Goal: Transaction & Acquisition: Purchase product/service

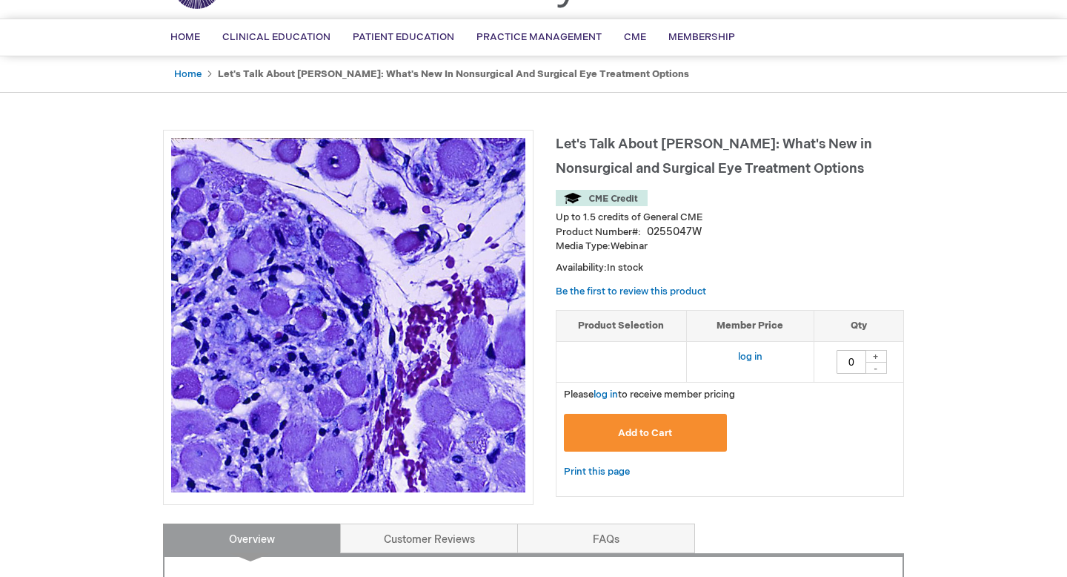
scroll to position [94, 0]
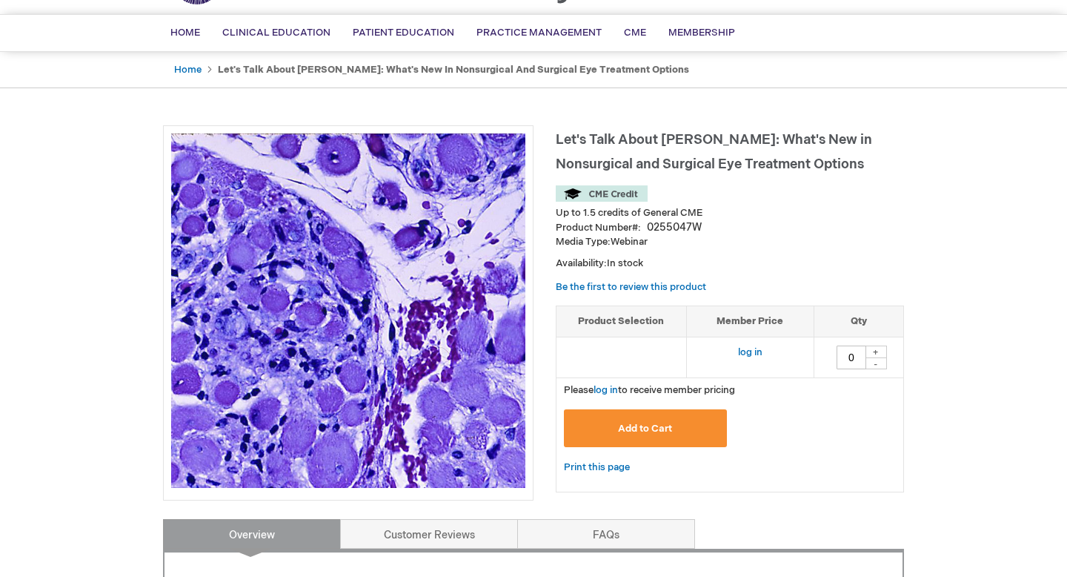
click at [651, 424] on span "Add to Cart" at bounding box center [645, 428] width 54 height 12
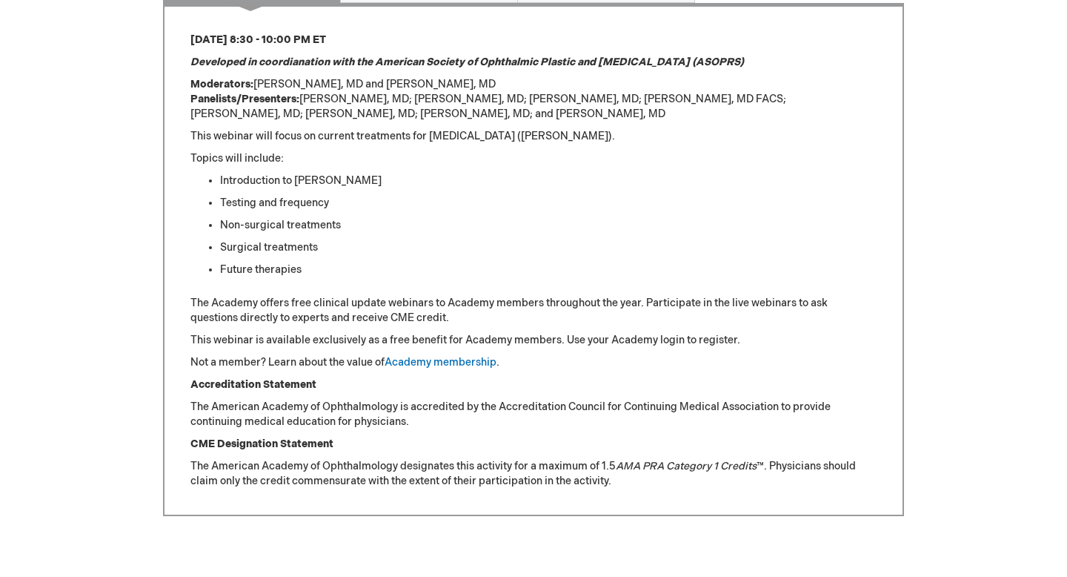
scroll to position [0, 0]
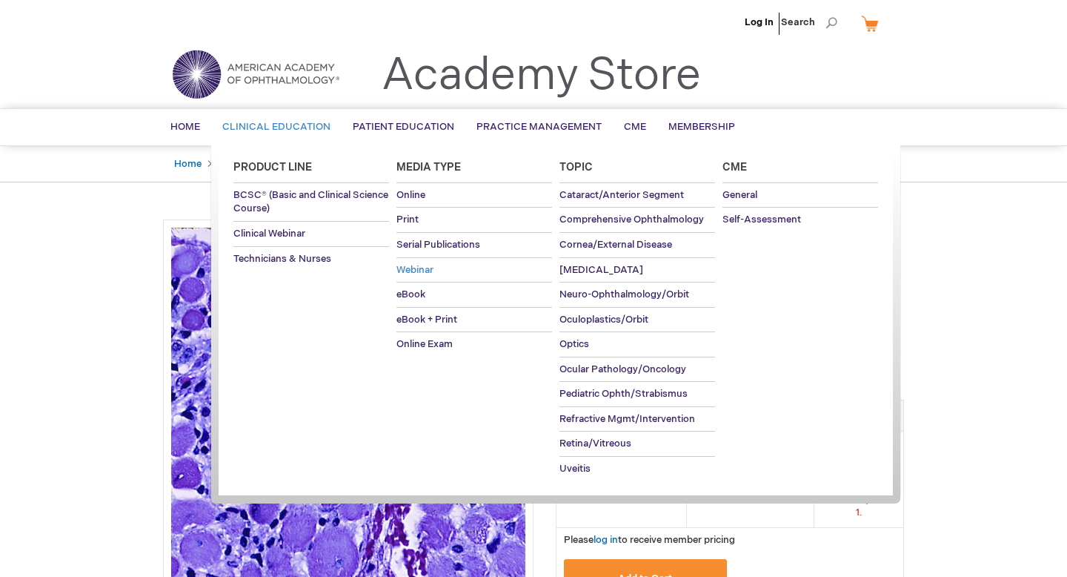
click at [429, 268] on span "Webinar" at bounding box center [414, 270] width 37 height 12
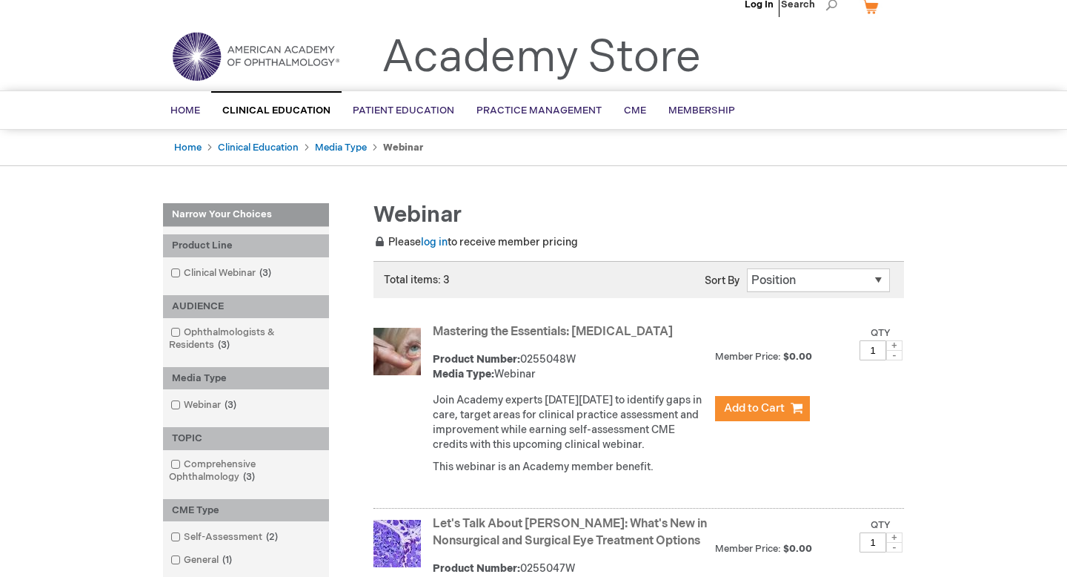
scroll to position [21, 0]
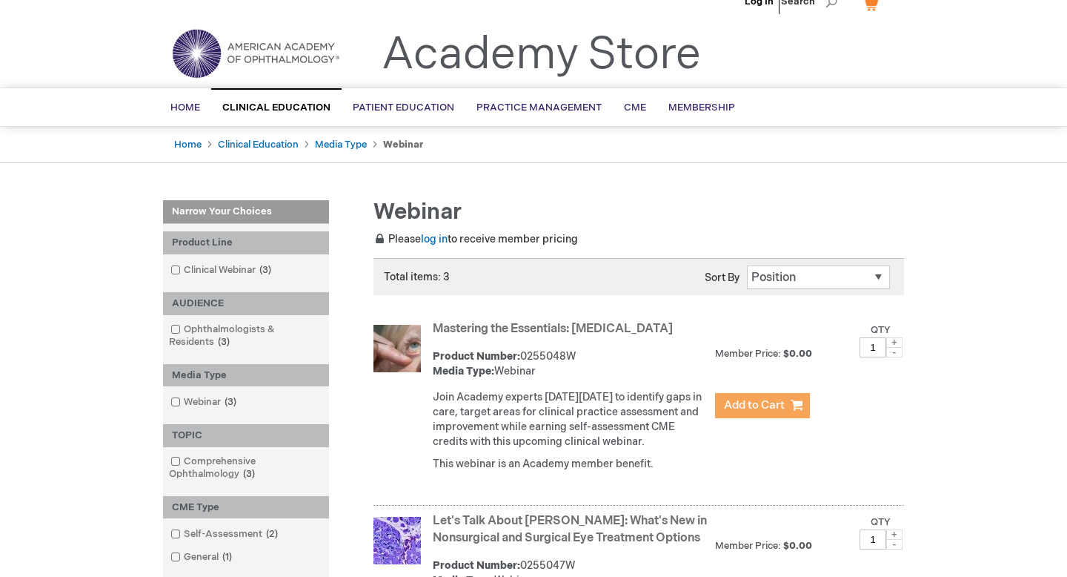
click at [780, 404] on span "Add to Cart" at bounding box center [754, 405] width 61 height 14
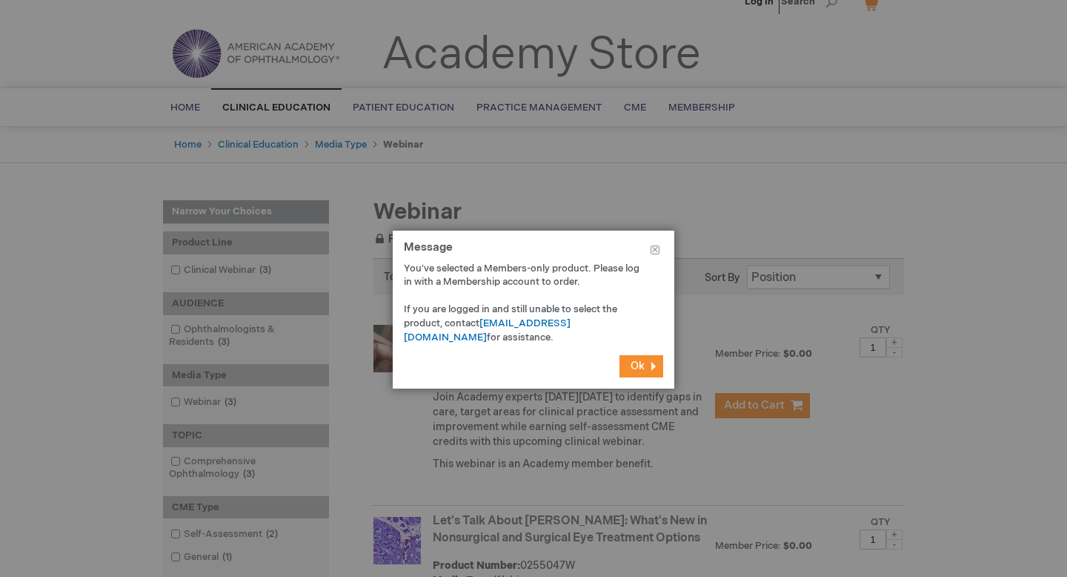
click at [645, 362] on button "Ok" at bounding box center [642, 366] width 44 height 22
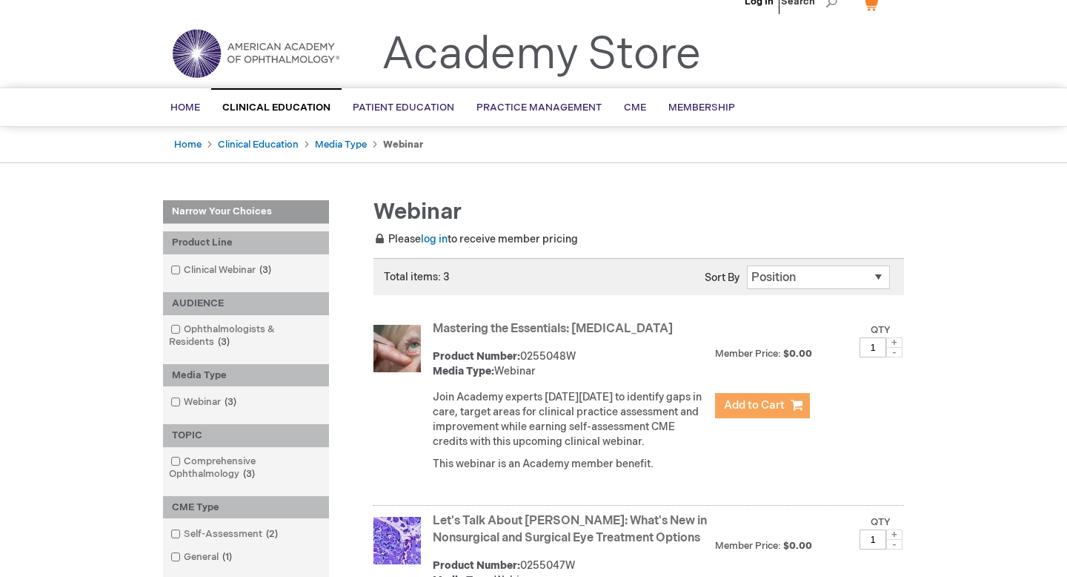
scroll to position [279, 0]
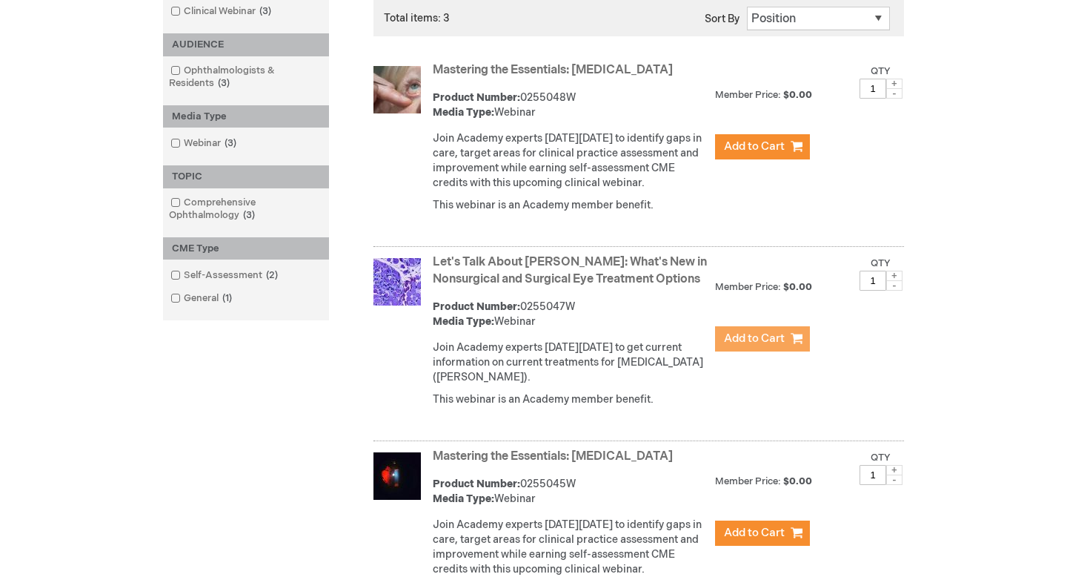
click at [760, 345] on span "Add to Cart" at bounding box center [754, 338] width 61 height 14
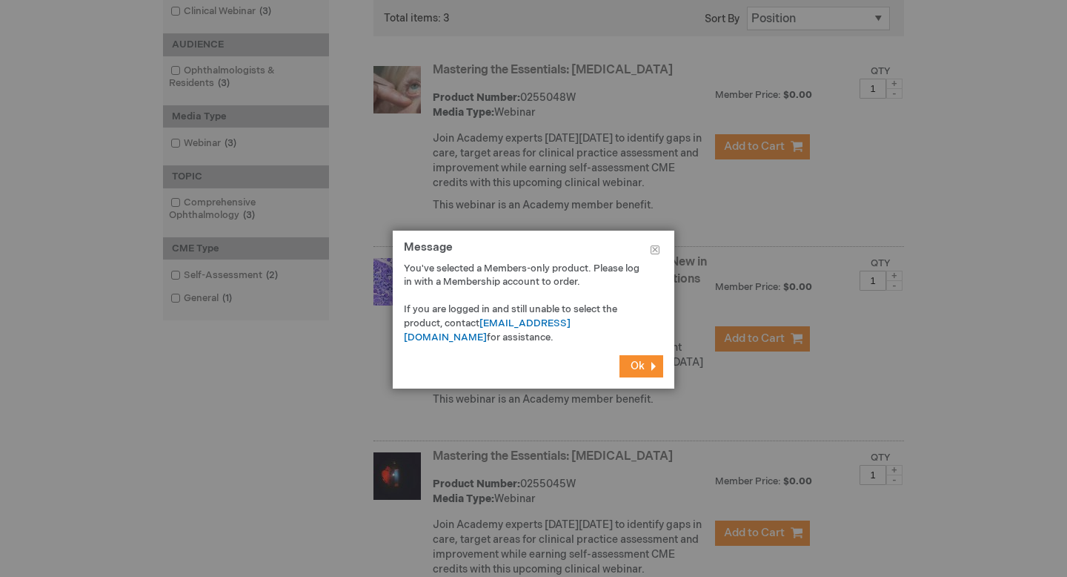
click at [634, 365] on span "Ok" at bounding box center [638, 365] width 14 height 13
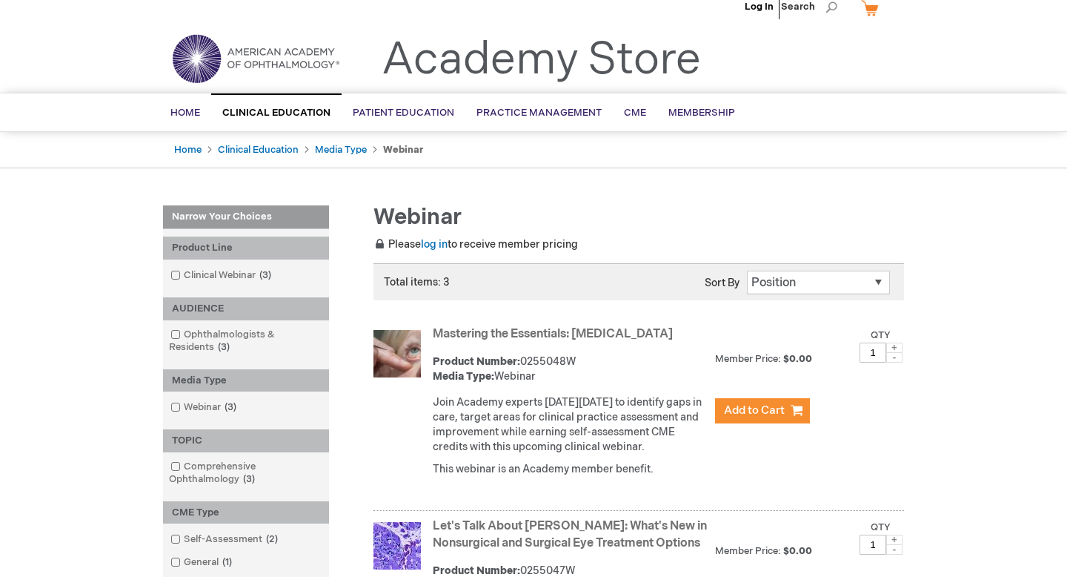
scroll to position [0, 0]
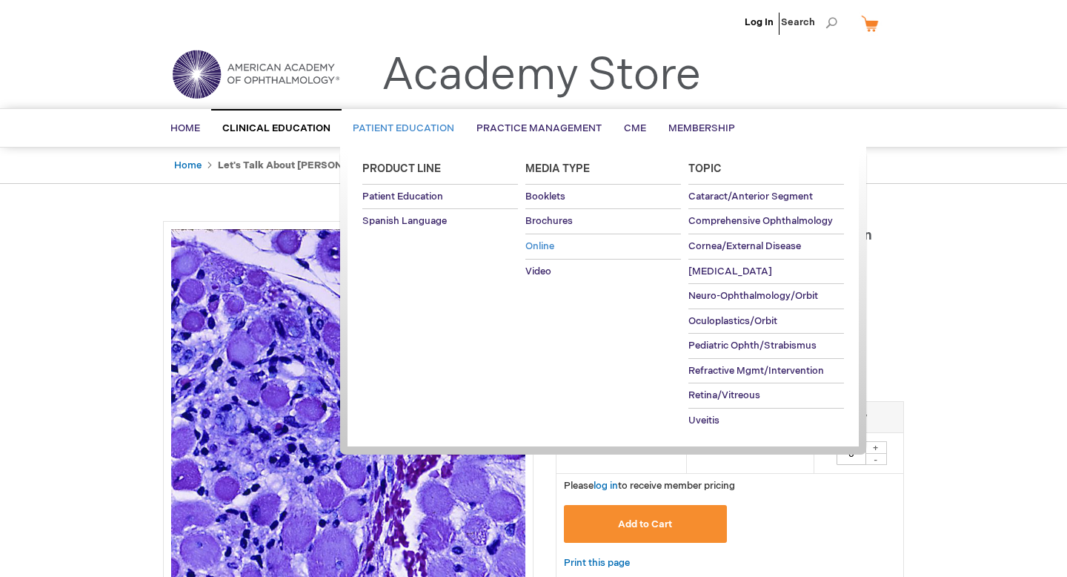
click at [579, 237] on link "Online" at bounding box center [603, 246] width 156 height 24
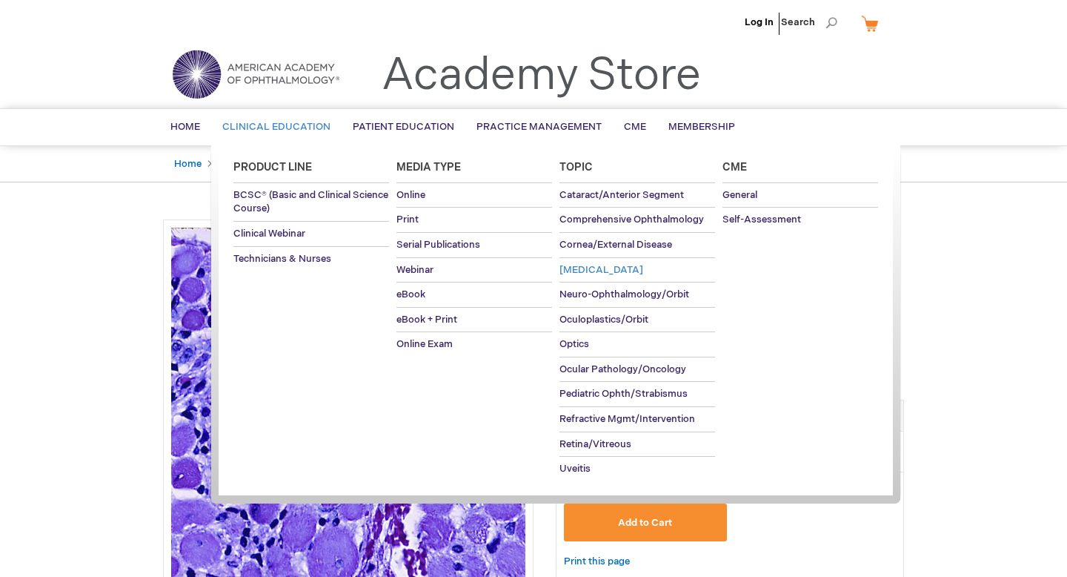
click at [588, 273] on span "[MEDICAL_DATA]" at bounding box center [602, 270] width 84 height 12
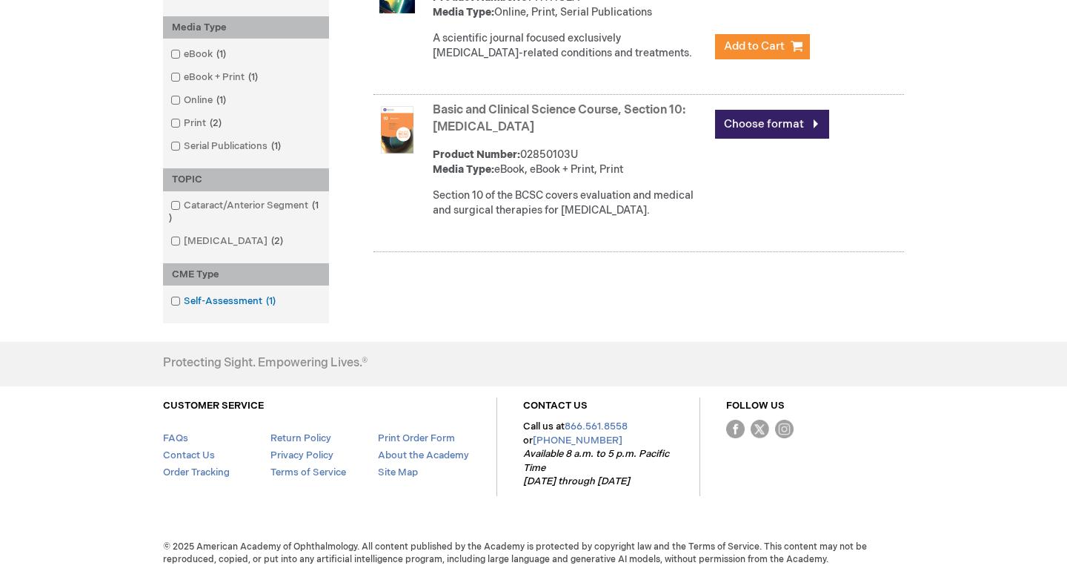
scroll to position [196, 0]
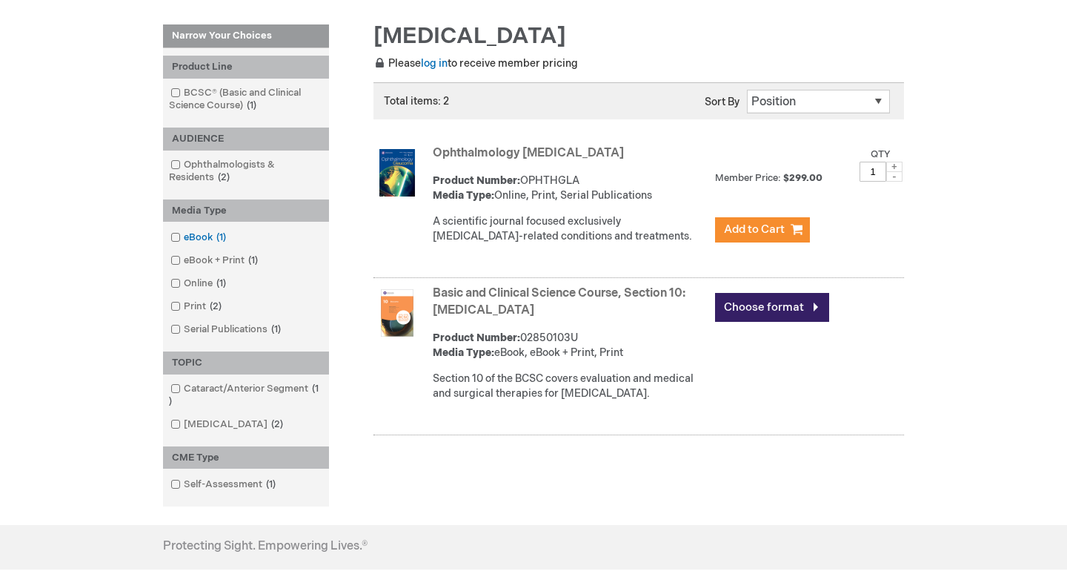
click at [200, 236] on link "eBook 1 item" at bounding box center [199, 237] width 65 height 14
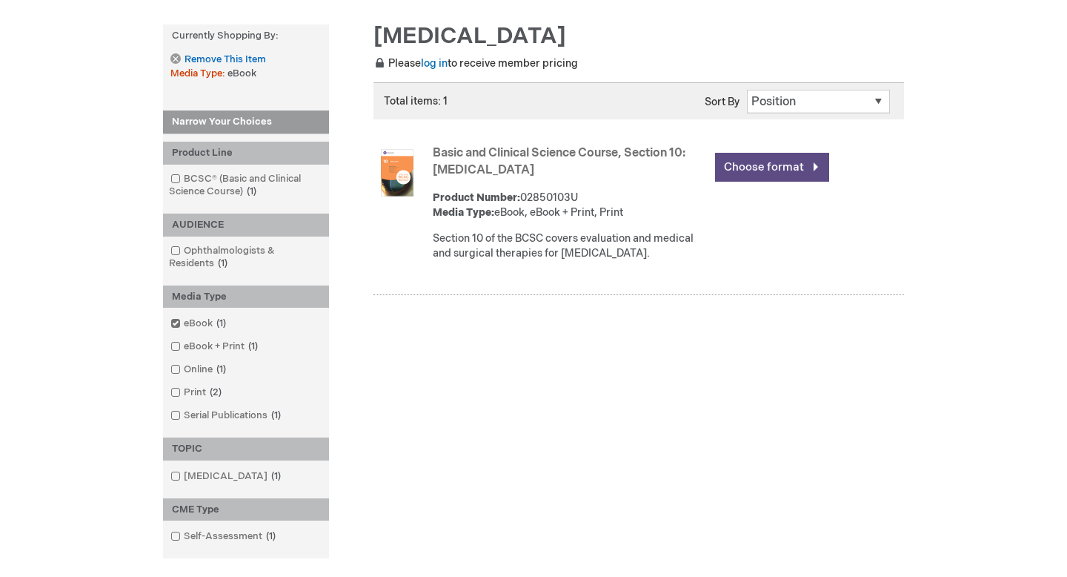
click at [736, 166] on link "Choose format" at bounding box center [772, 167] width 114 height 29
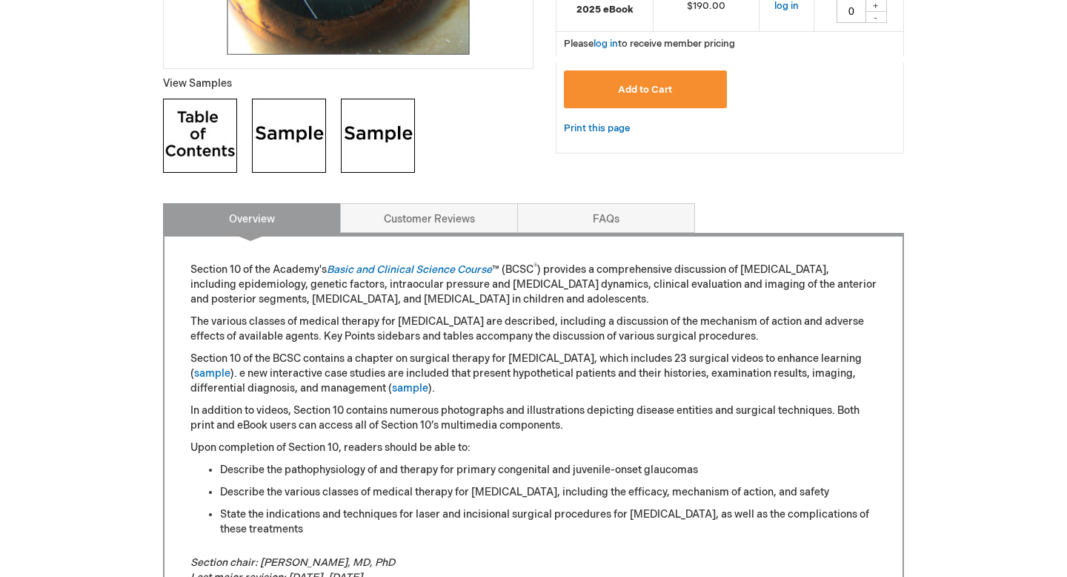
scroll to position [422, 0]
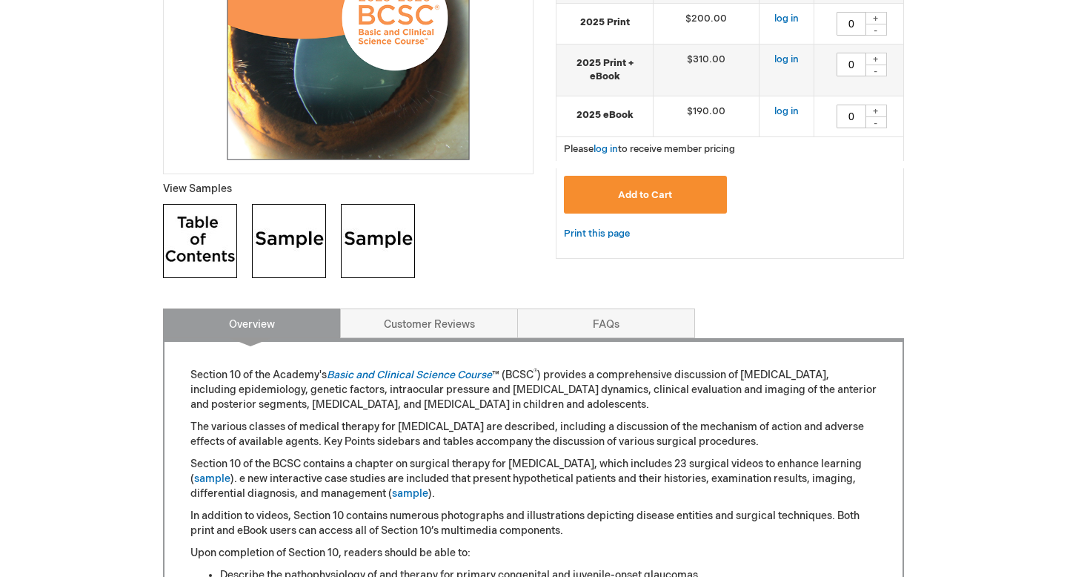
click at [299, 243] on img at bounding box center [289, 241] width 74 height 74
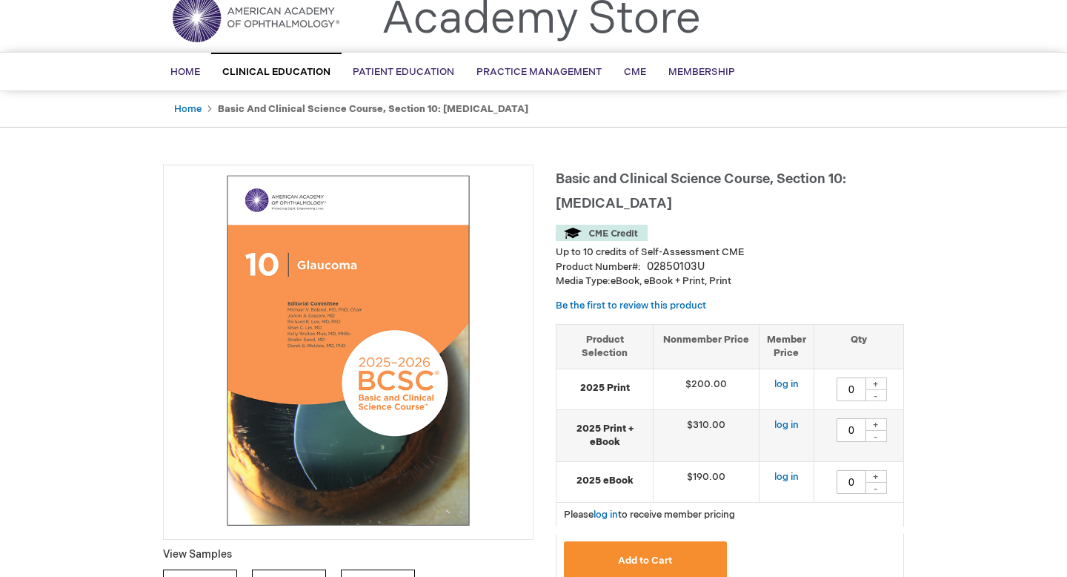
scroll to position [0, 0]
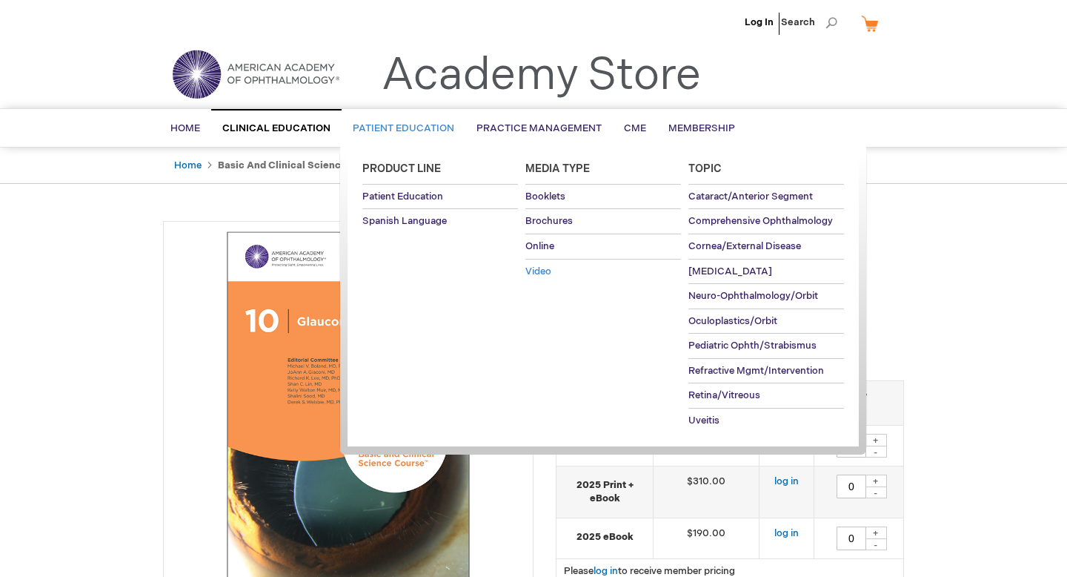
click at [539, 273] on span "Video" at bounding box center [538, 271] width 26 height 12
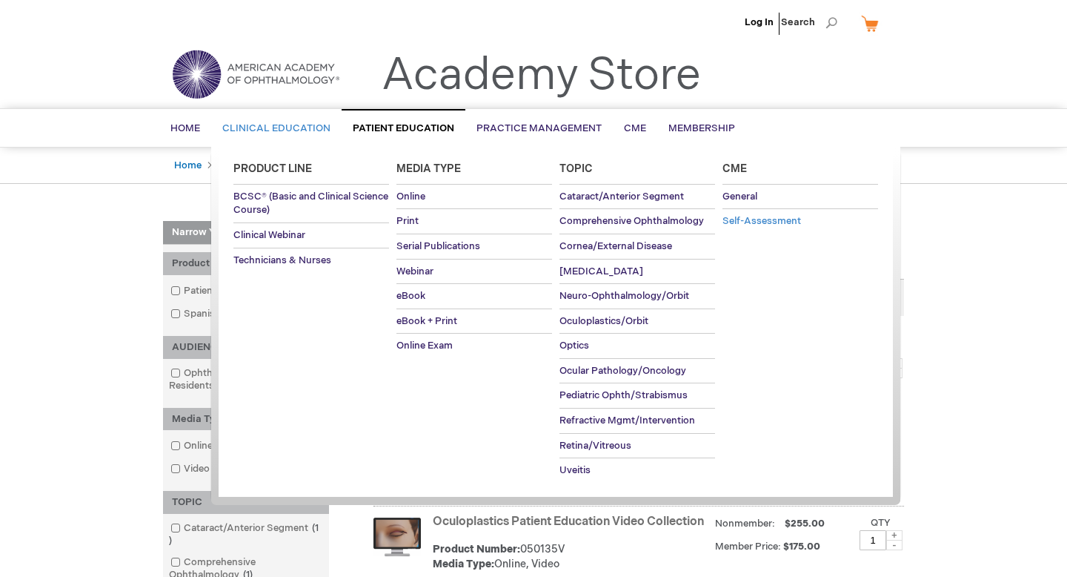
click at [738, 222] on span "Self-Assessment" at bounding box center [762, 221] width 79 height 12
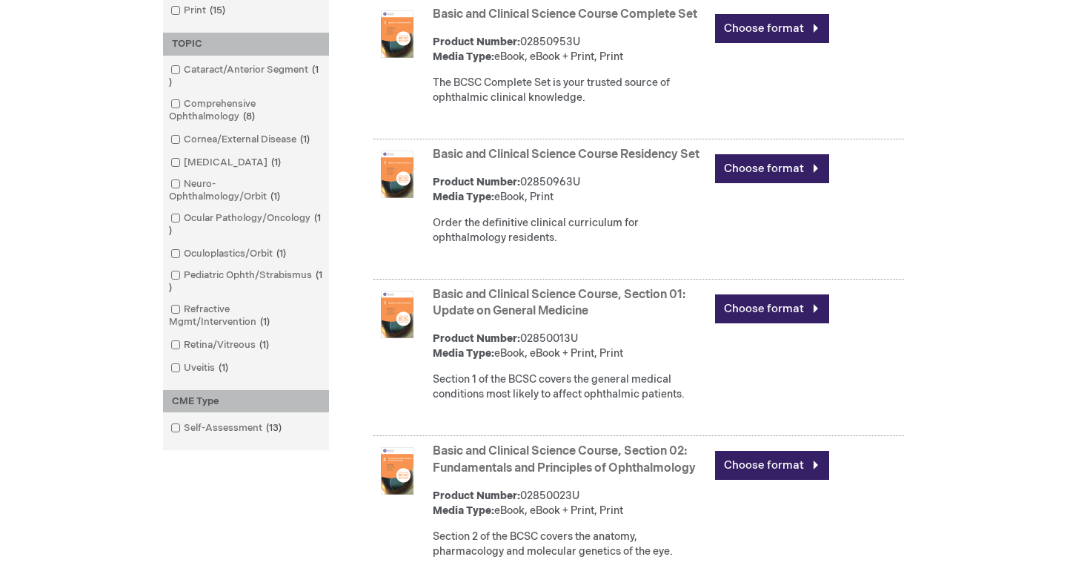
scroll to position [533, 0]
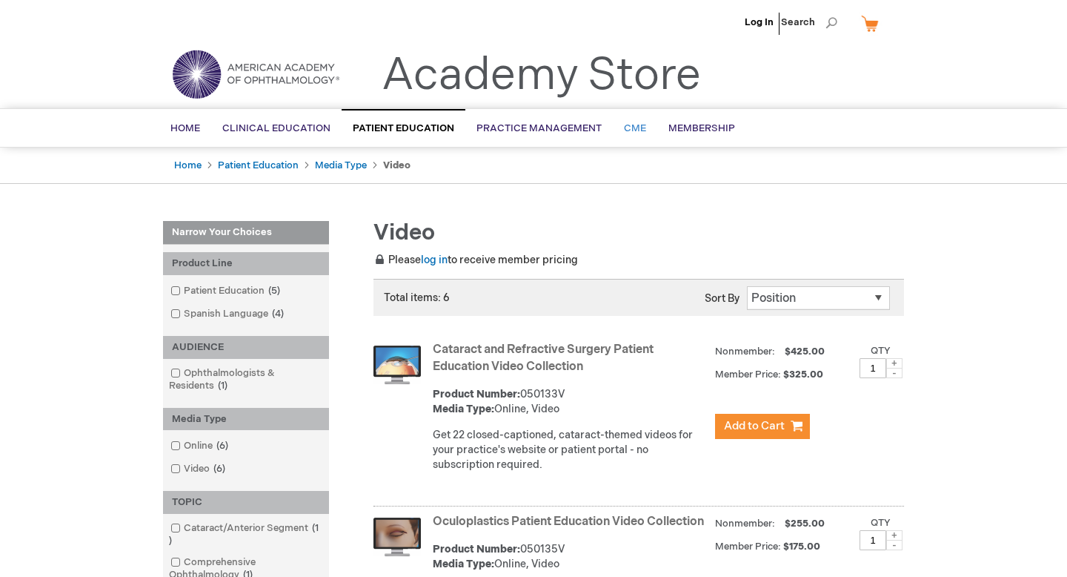
click at [628, 136] on link "CME" at bounding box center [635, 128] width 44 height 36
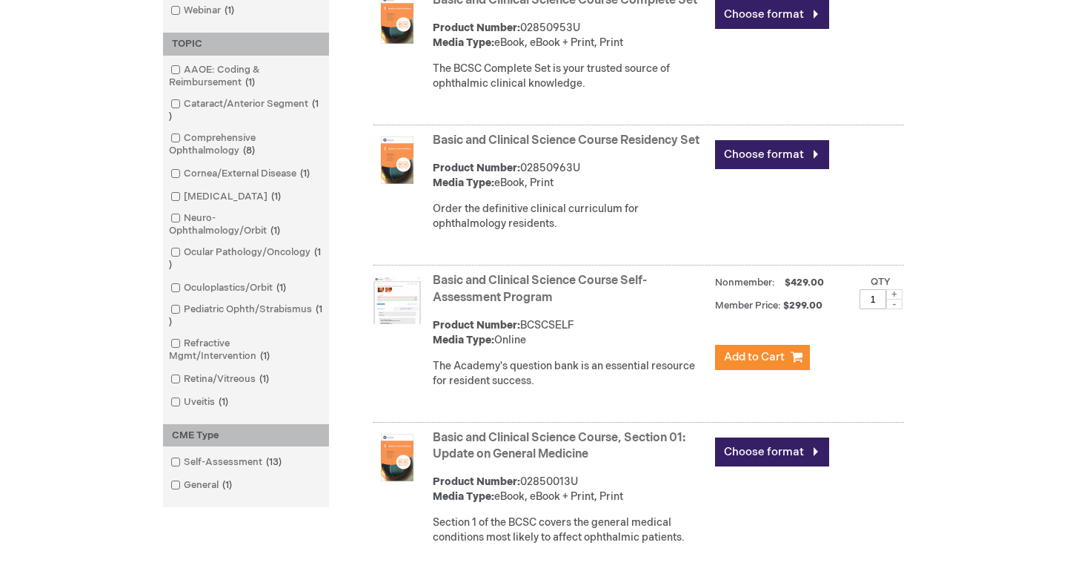
scroll to position [568, 0]
